Goal: Information Seeking & Learning: Learn about a topic

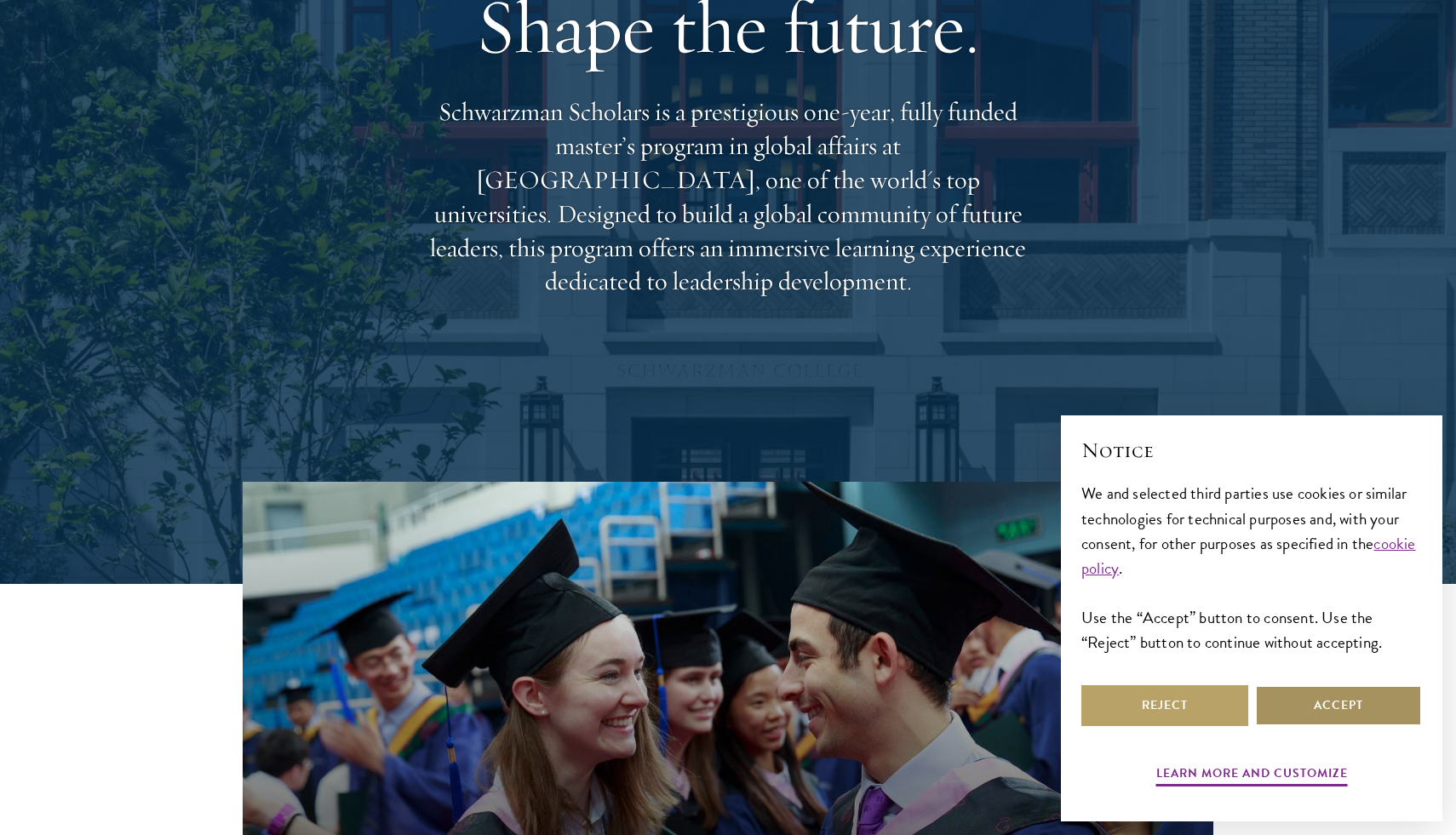
click at [1288, 709] on button "Accept" at bounding box center [1338, 706] width 167 height 41
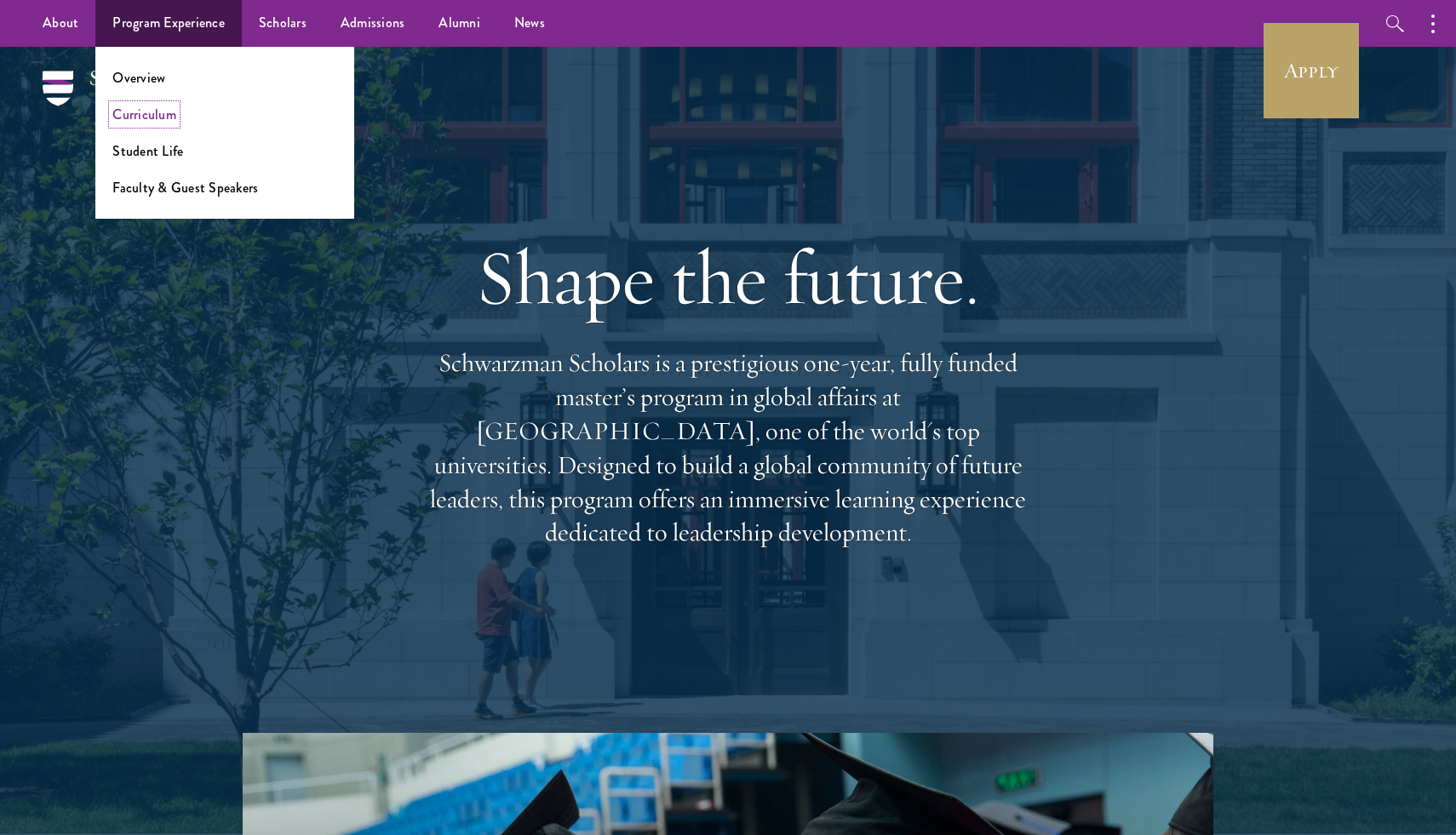
click at [157, 118] on link "Curriculum" at bounding box center [144, 115] width 64 height 20
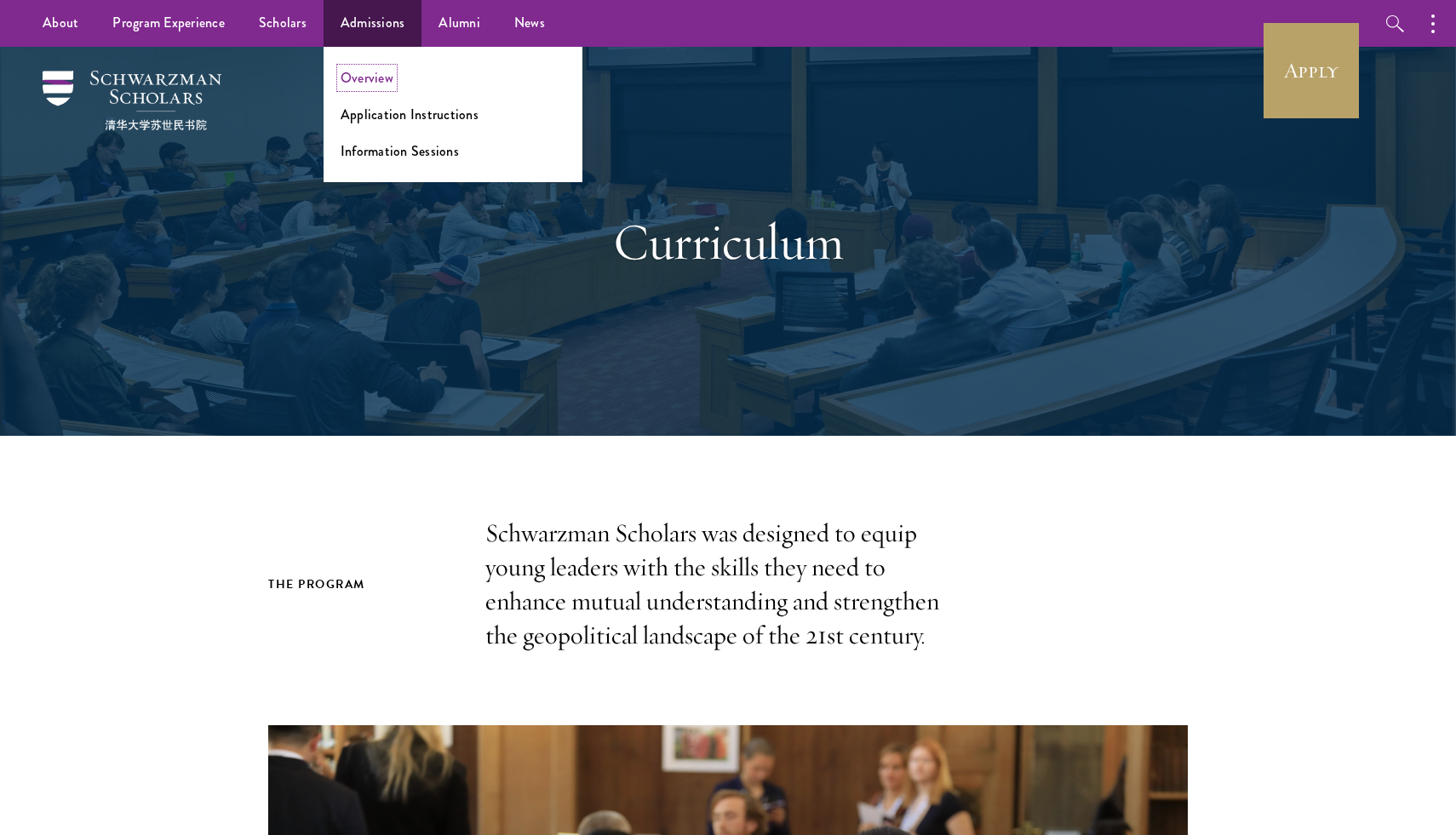
click at [379, 79] on link "Overview" at bounding box center [367, 77] width 53 height 20
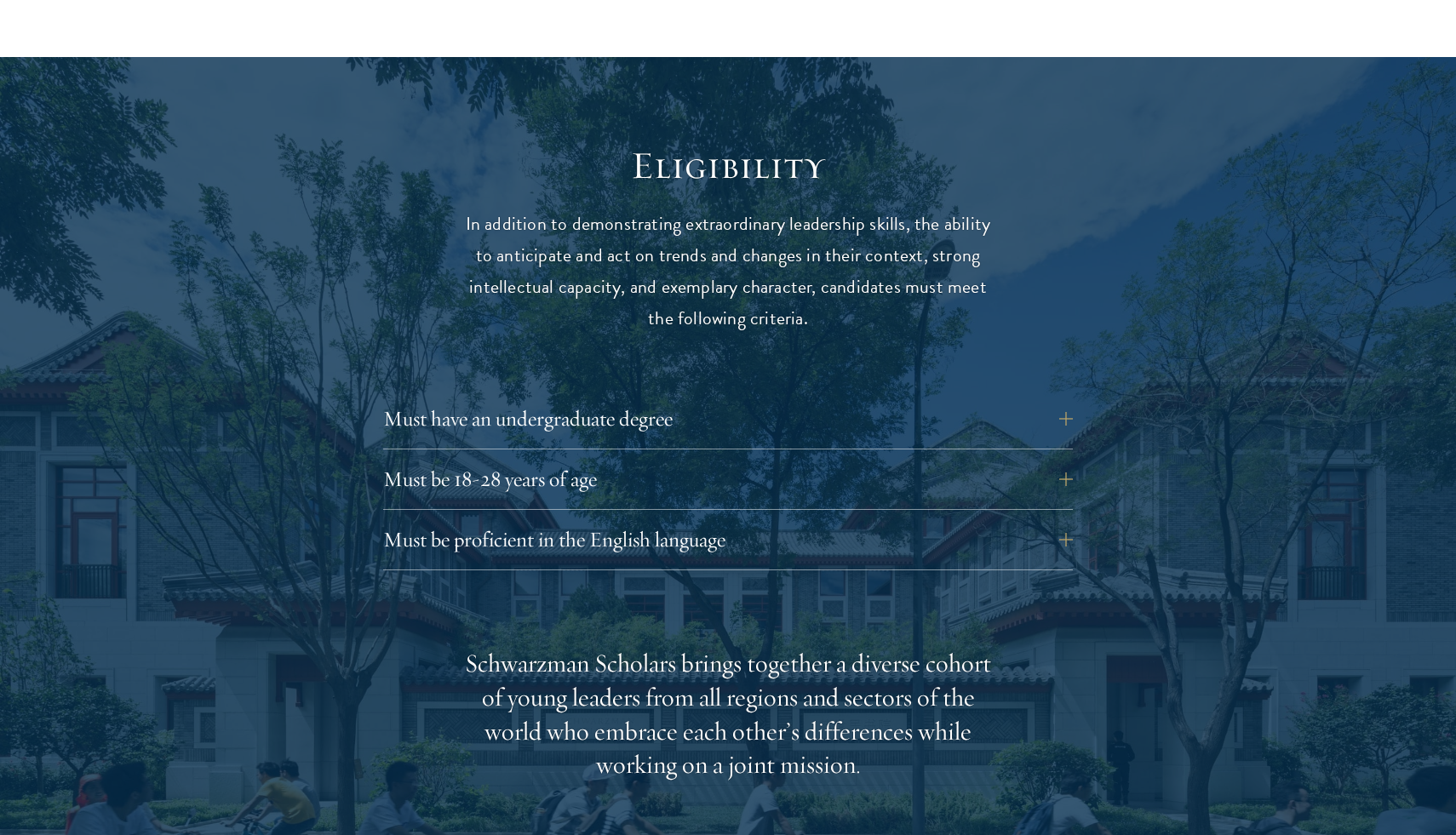
scroll to position [2133, 0]
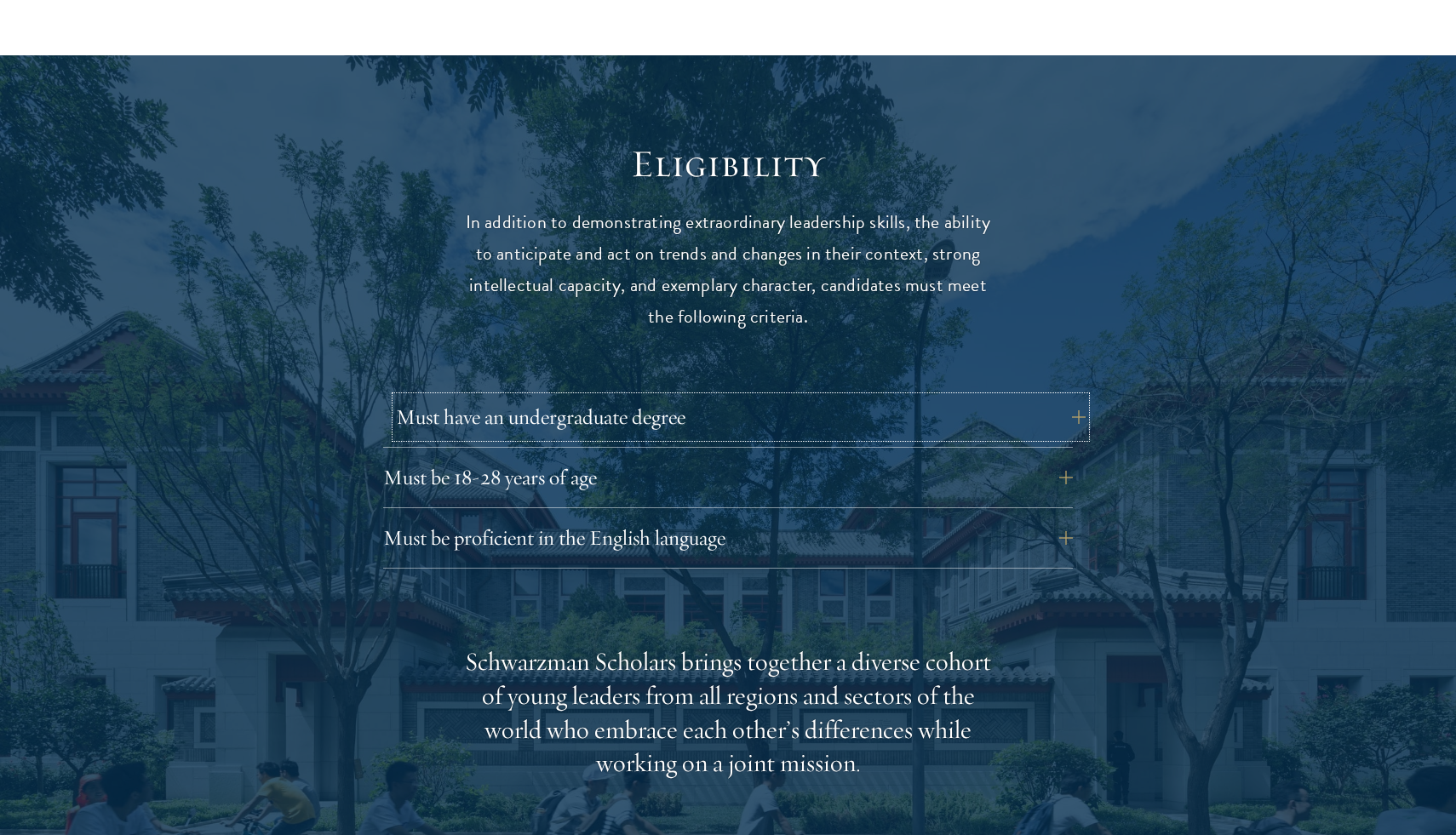
click at [744, 397] on button "Must have an undergraduate degree" at bounding box center [740, 418] width 689 height 41
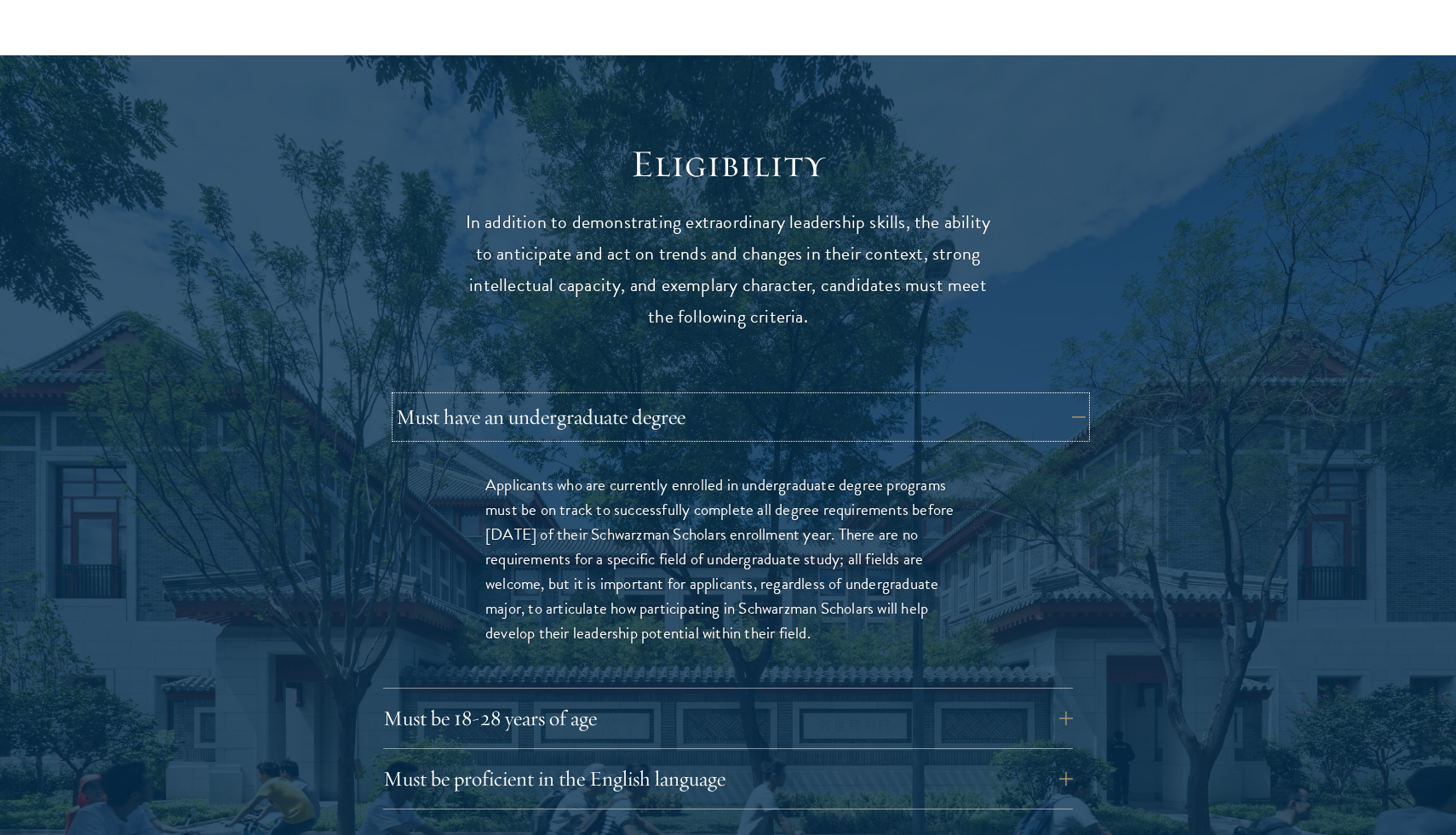
click at [744, 397] on button "Must have an undergraduate degree" at bounding box center [740, 418] width 689 height 41
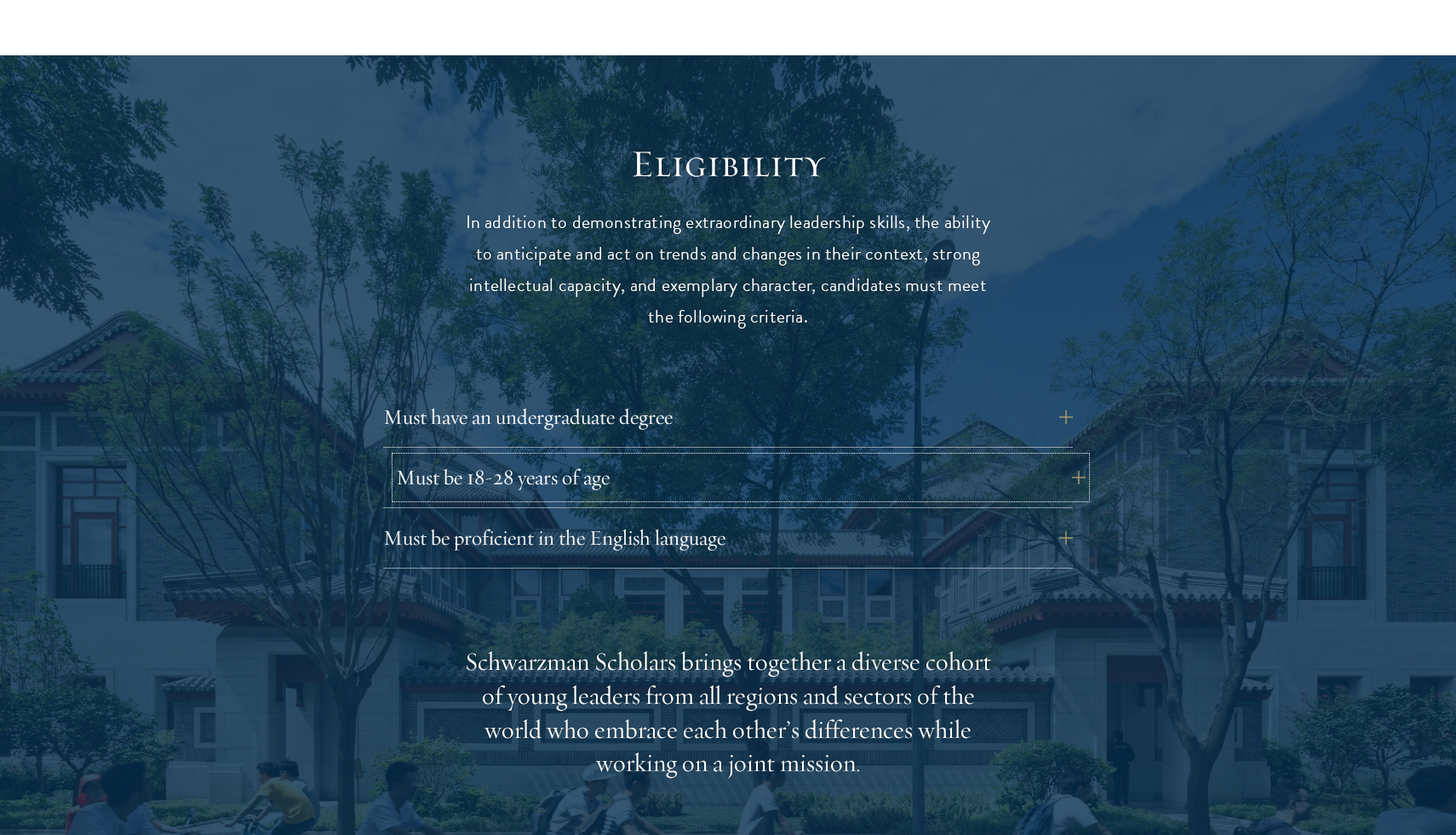
click at [714, 457] on button "Must be 18-28 years of age" at bounding box center [740, 477] width 689 height 41
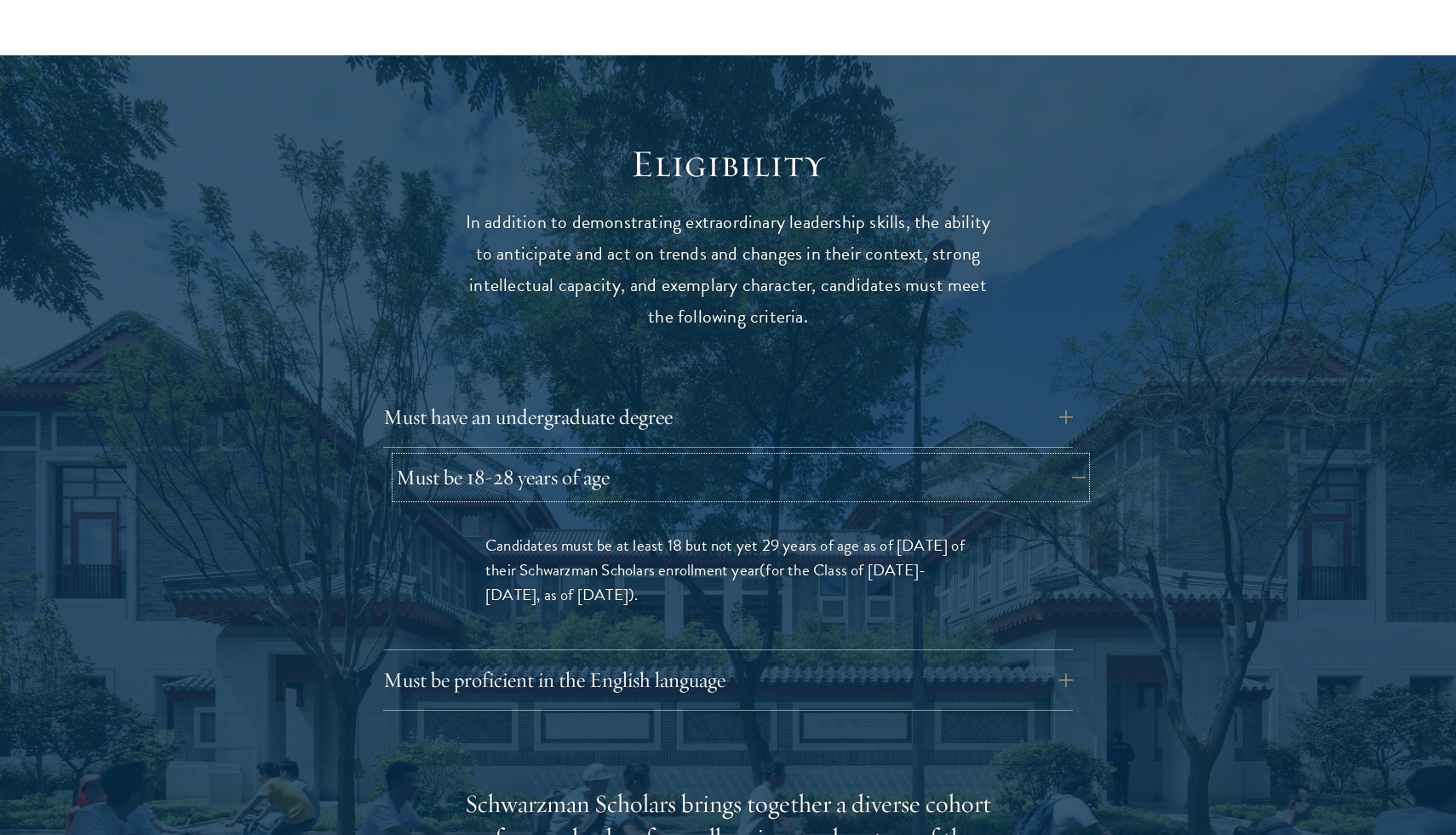
click at [714, 457] on button "Must be 18-28 years of age" at bounding box center [740, 477] width 689 height 41
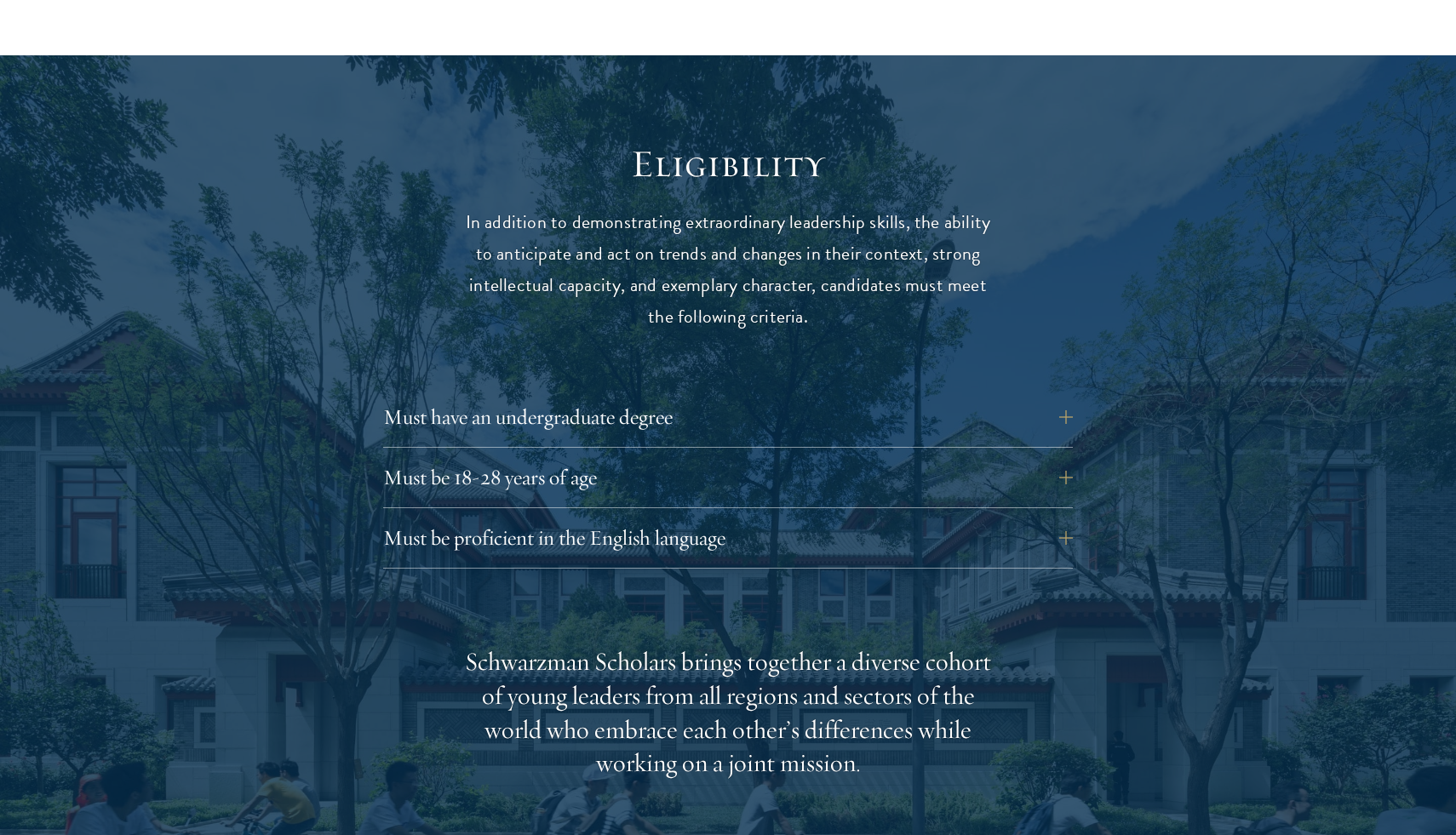
click at [744, 598] on div "Eligibility In addition to demonstrating extraordinary leadership skills, the a…" at bounding box center [728, 756] width 920 height 1232
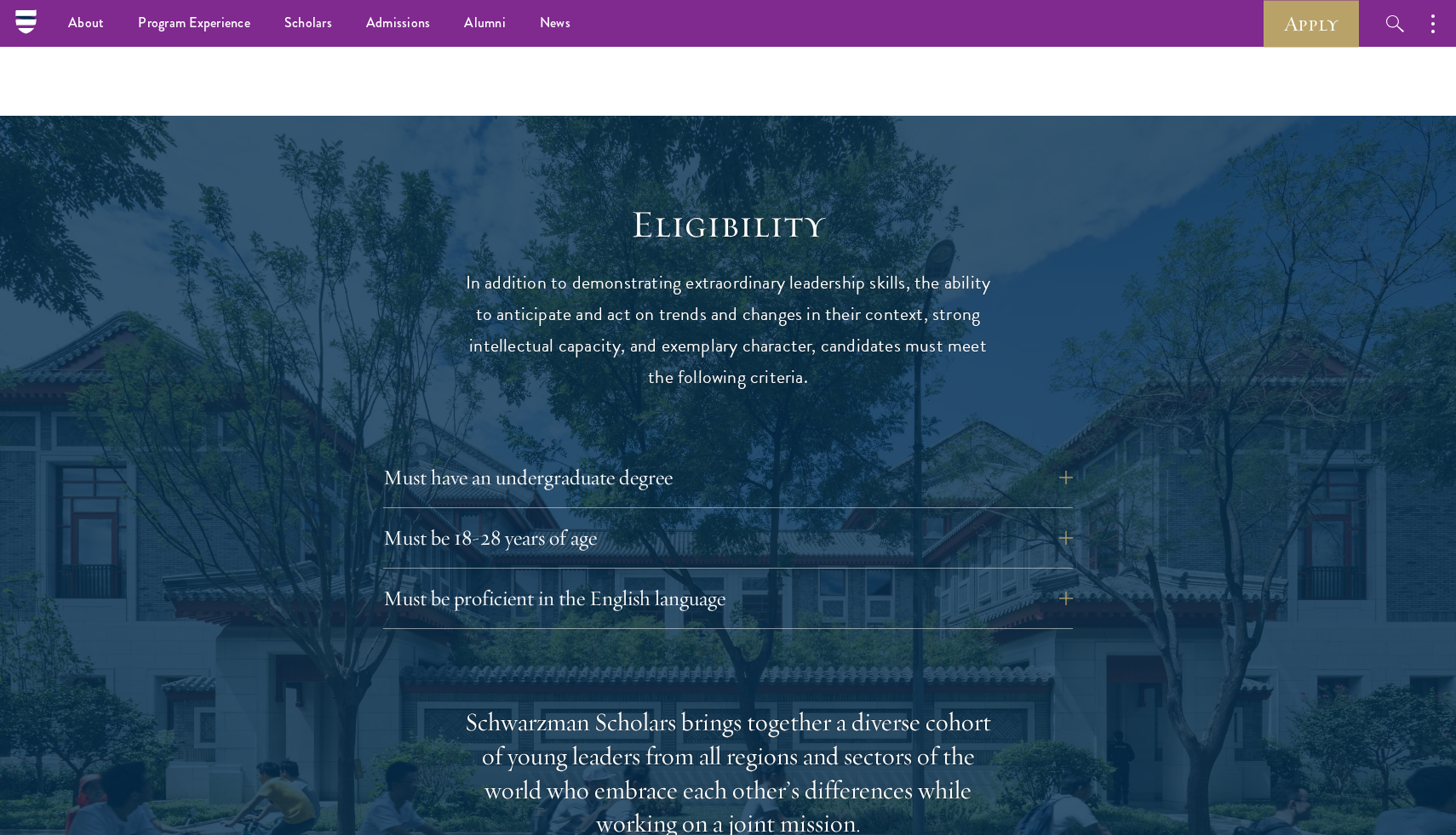
scroll to position [2070, 0]
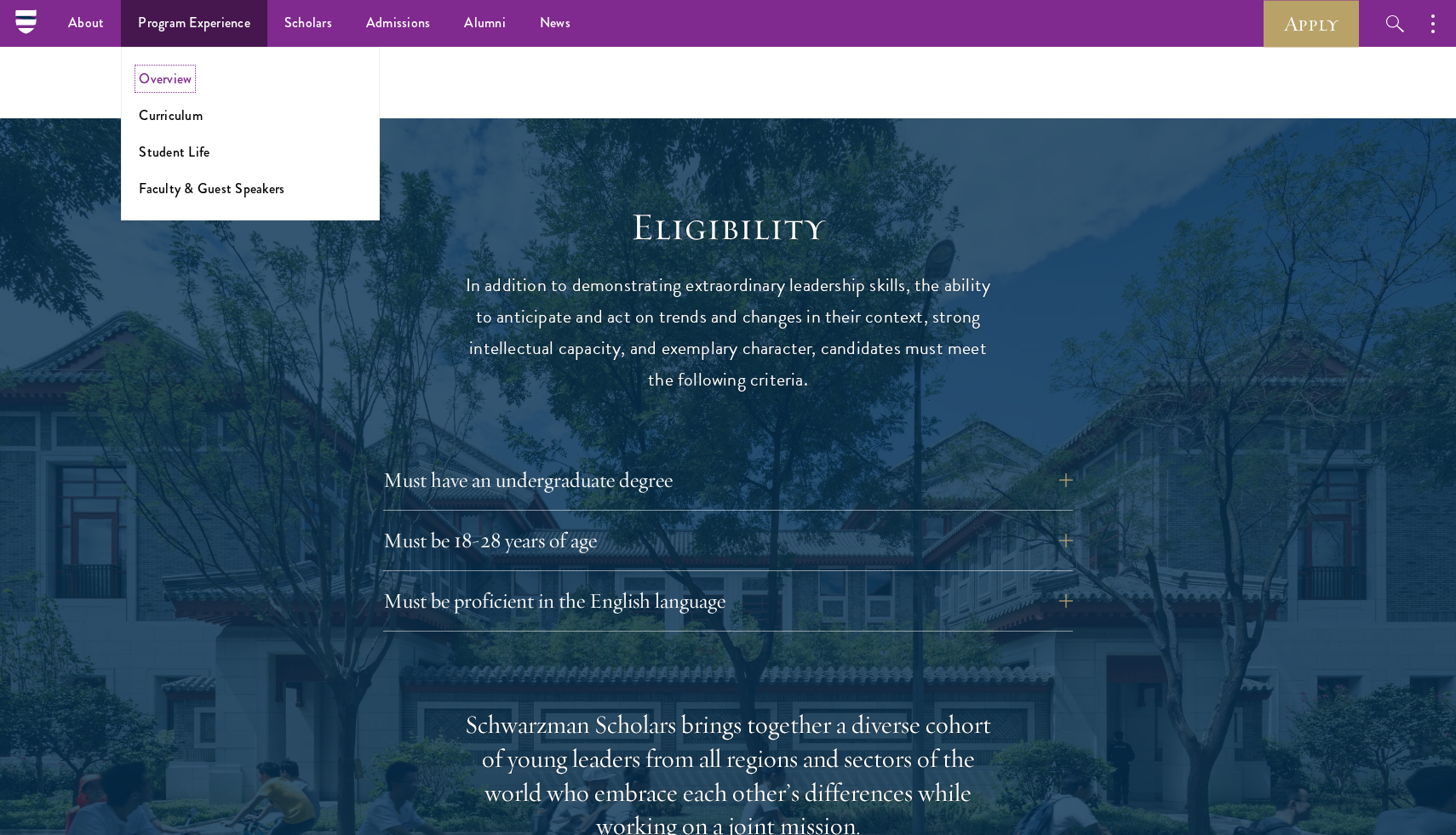
click at [172, 81] on link "Overview" at bounding box center [166, 78] width 53 height 20
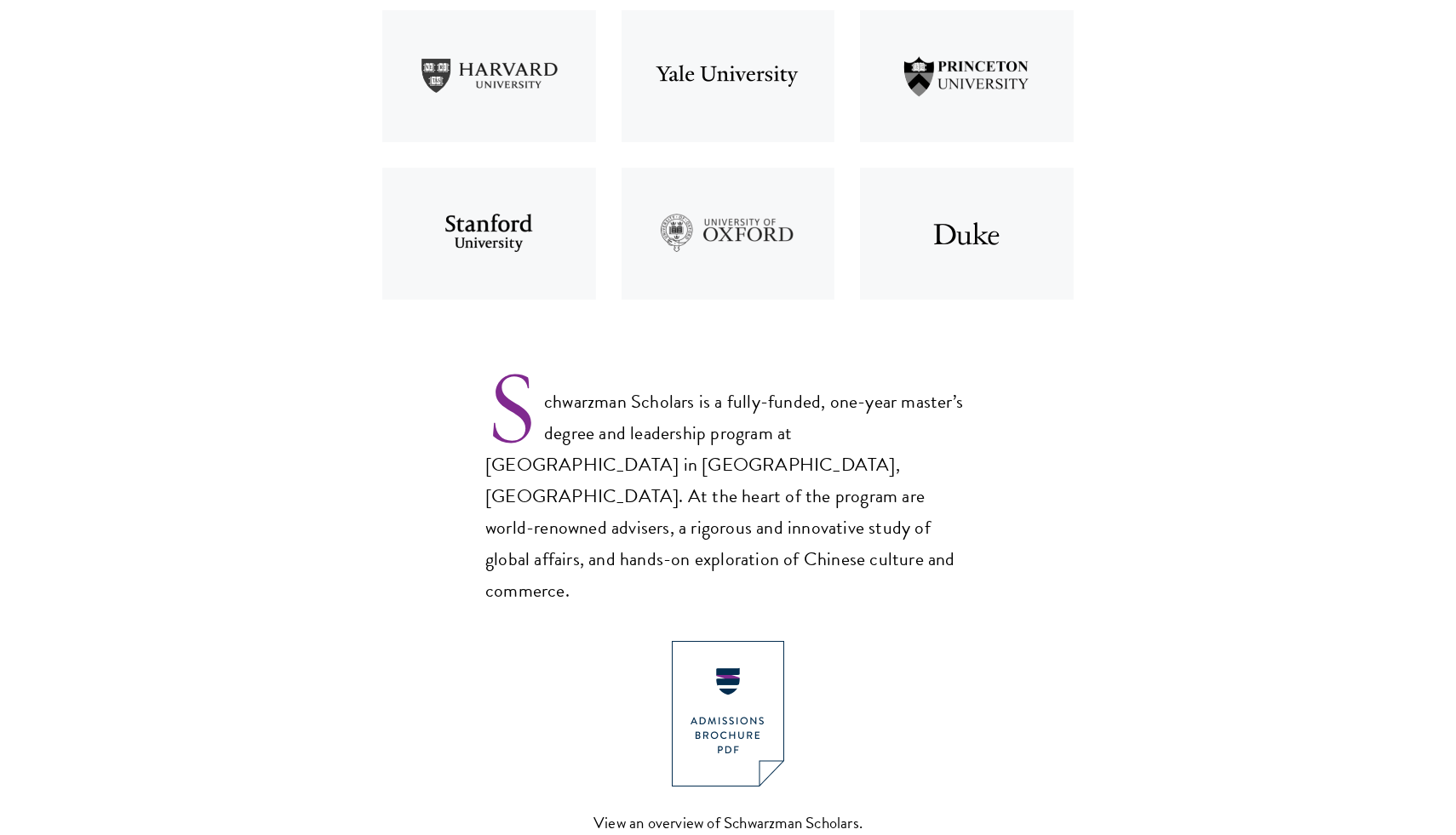
scroll to position [810, 0]
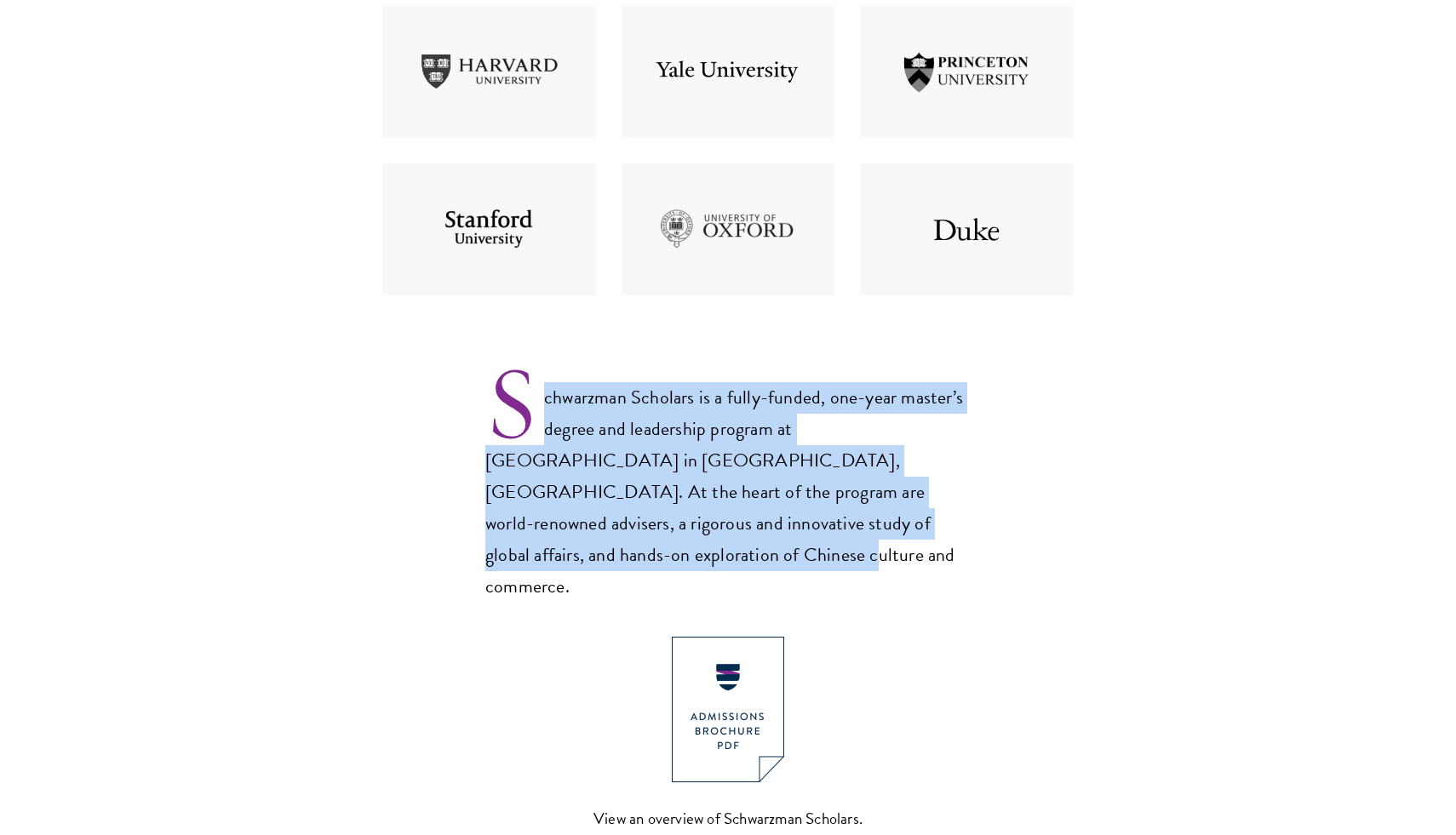
drag, startPoint x: 895, startPoint y: 371, endPoint x: 922, endPoint y: 532, distance: 163.2
click at [922, 532] on p "Schwarzman Scholars is a fully-funded, one-year master’s degree and leadership …" at bounding box center [728, 478] width 485 height 249
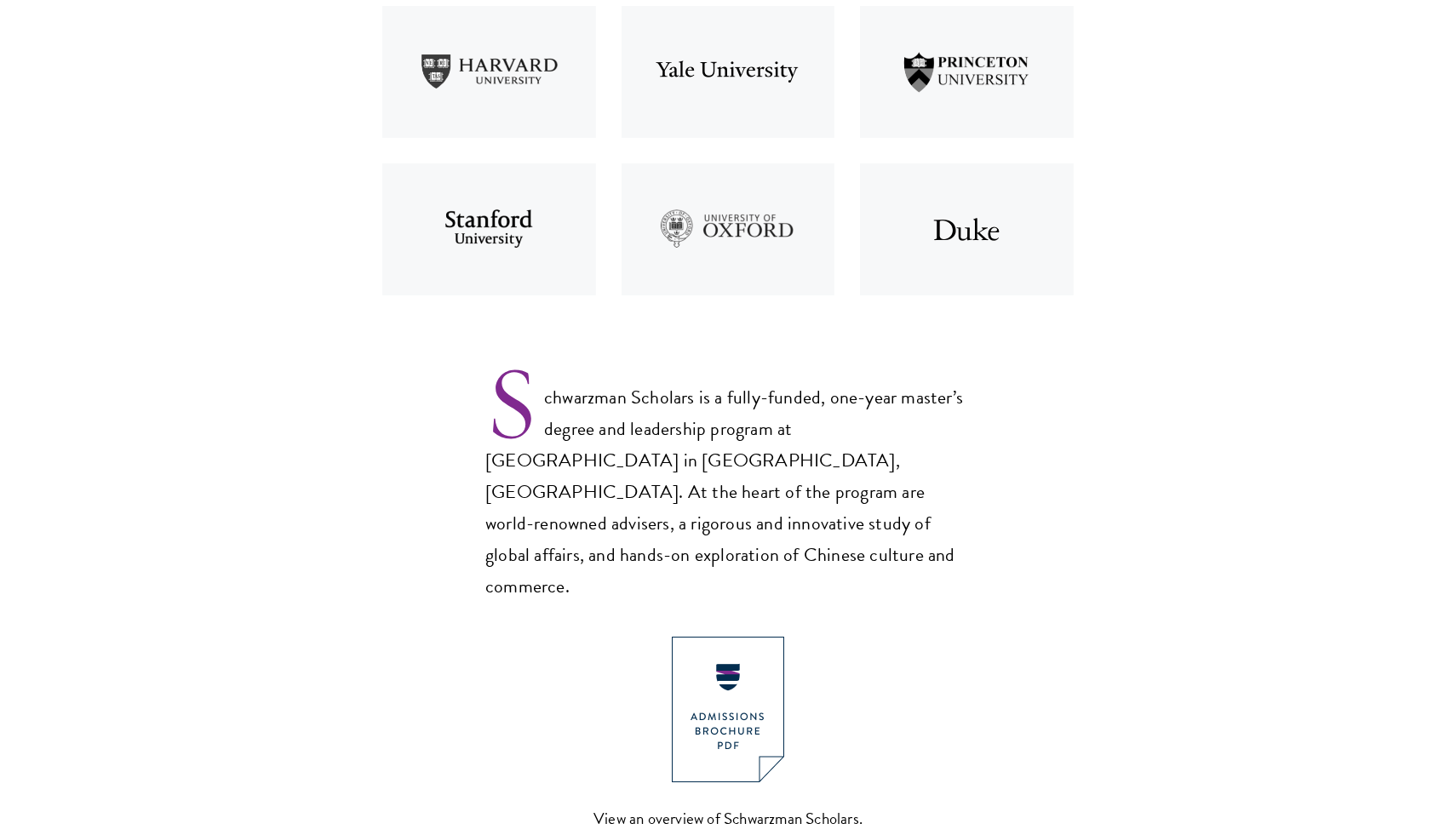
click at [922, 532] on p "Schwarzman Scholars is a fully-funded, one-year master’s degree and leadership …" at bounding box center [728, 478] width 485 height 249
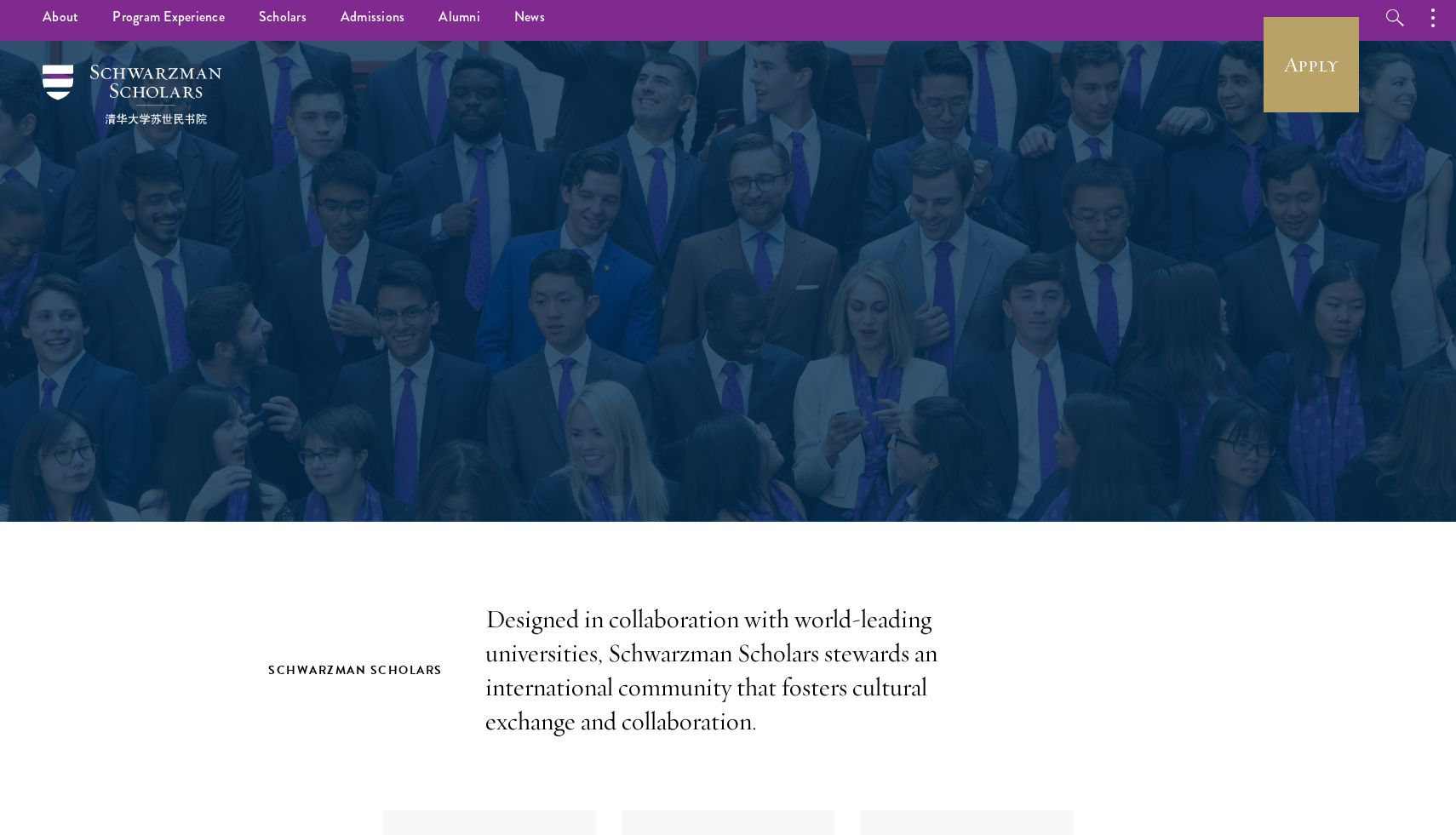
scroll to position [0, 0]
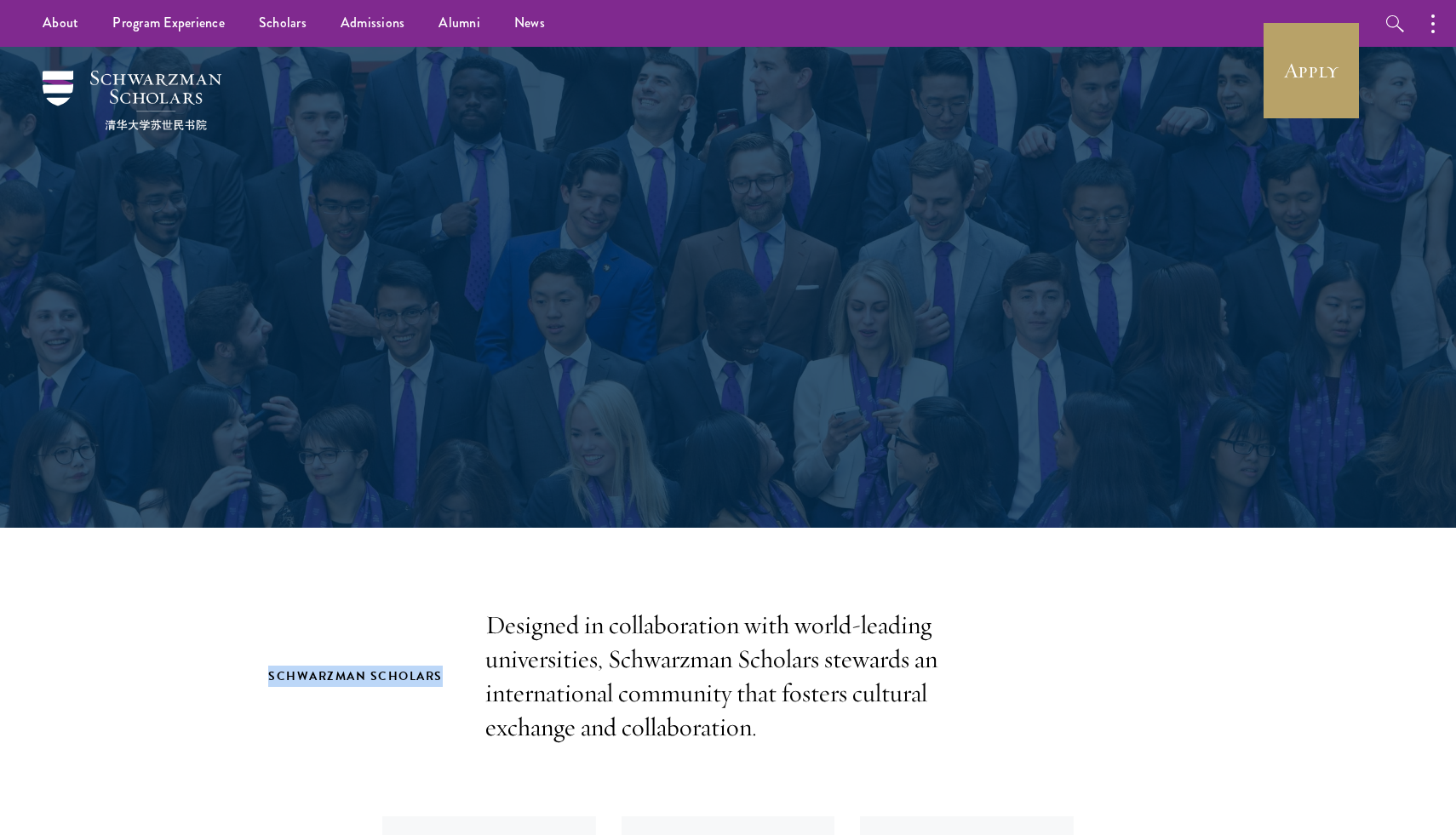
drag, startPoint x: 450, startPoint y: 691, endPoint x: 270, endPoint y: 673, distance: 180.9
click at [270, 673] on div "Schwarzman Scholars Designed in collaboration with world-leading universities, …" at bounding box center [728, 676] width 920 height 136
copy h2 "Schwarzman Scholars"
click at [270, 673] on h2 "Schwarzman Scholars" at bounding box center [360, 676] width 183 height 22
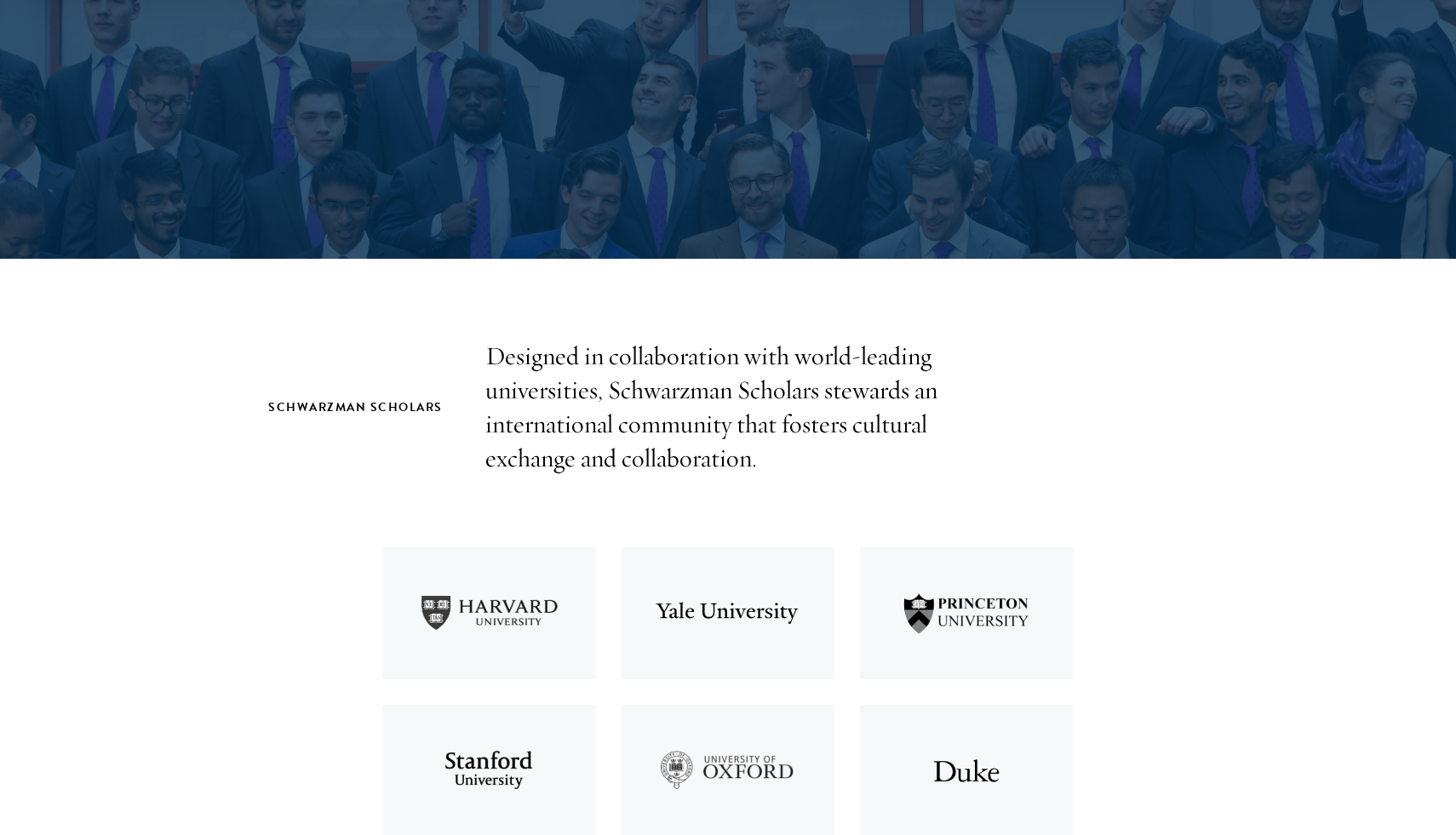
scroll to position [270, 0]
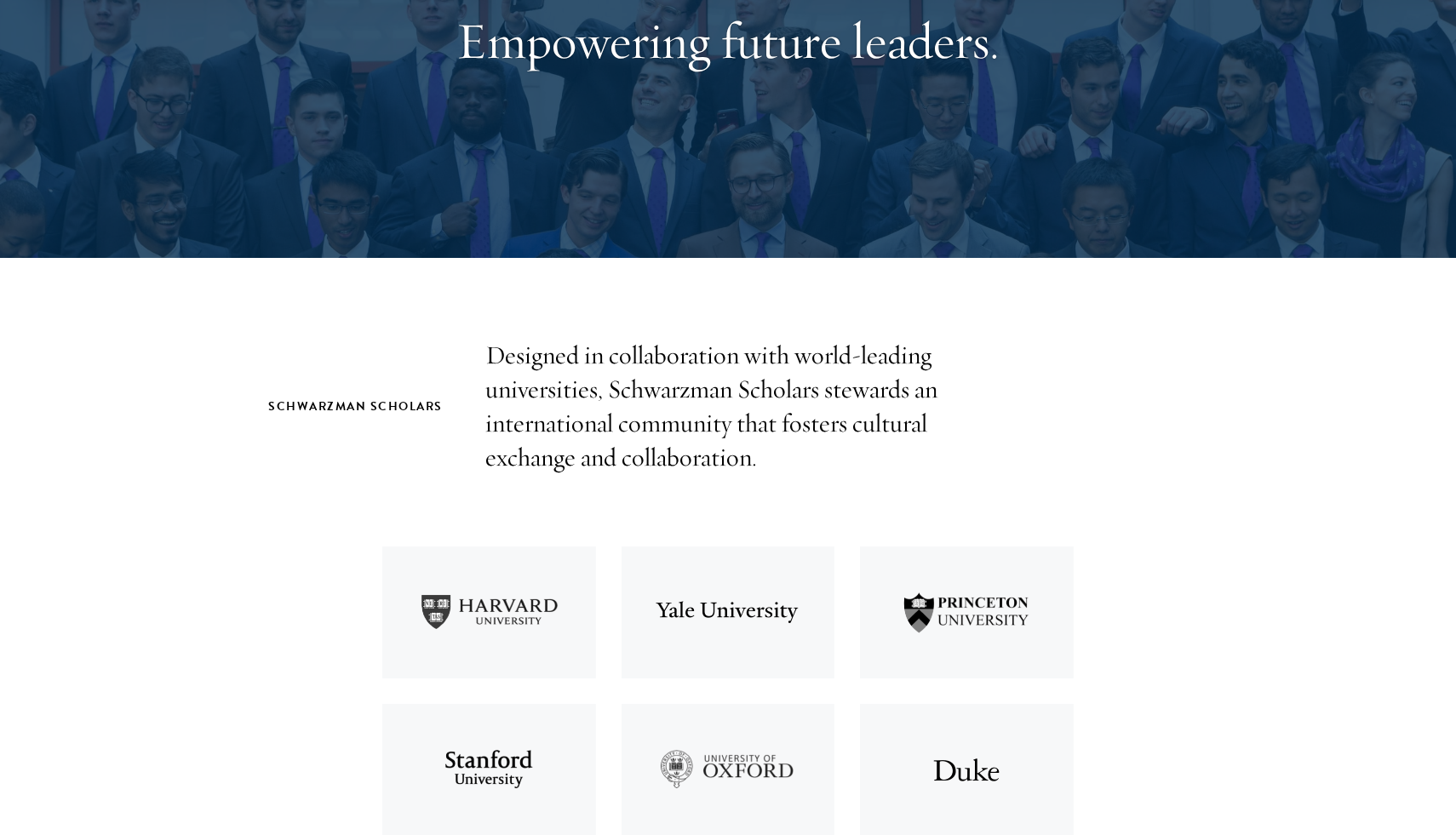
click at [1086, 57] on div "Program Experience Empowering future leaders." at bounding box center [728, 18] width 1226 height 481
